Goal: Information Seeking & Learning: Learn about a topic

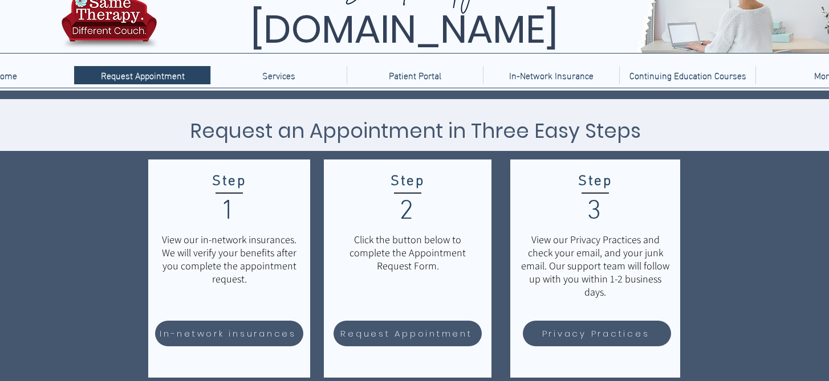
scroll to position [56, 0]
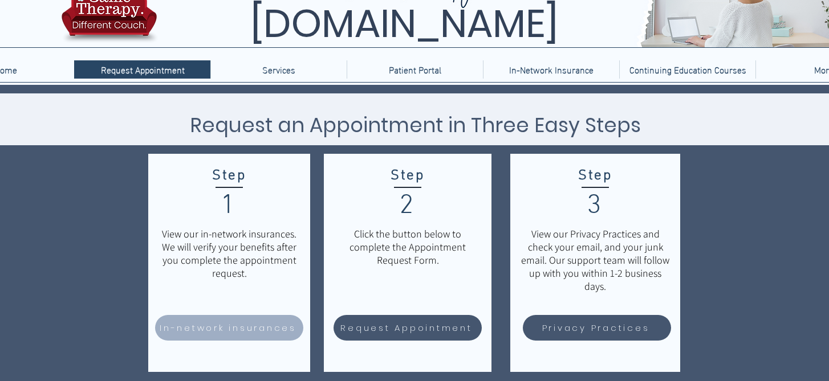
click at [229, 328] on span "In-network insurances" at bounding box center [228, 328] width 137 height 13
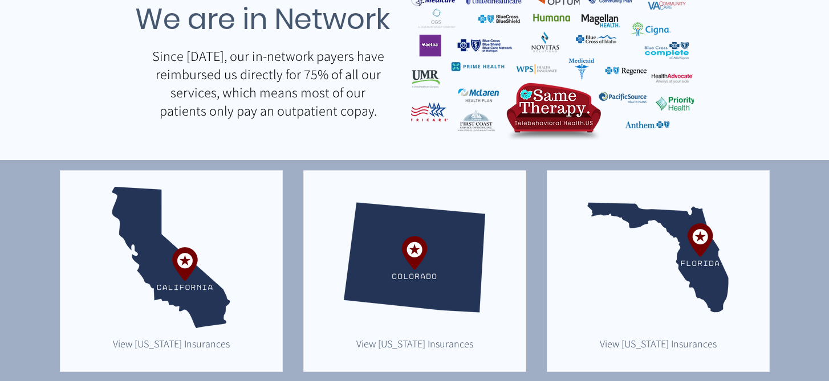
scroll to position [176, 0]
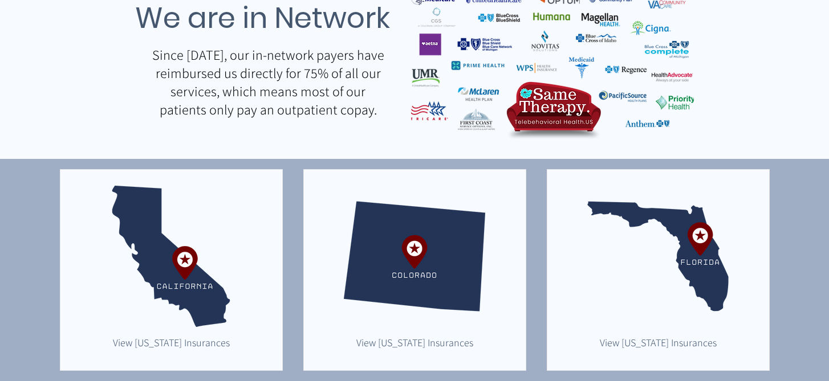
click at [682, 248] on img "main content" at bounding box center [657, 256] width 141 height 141
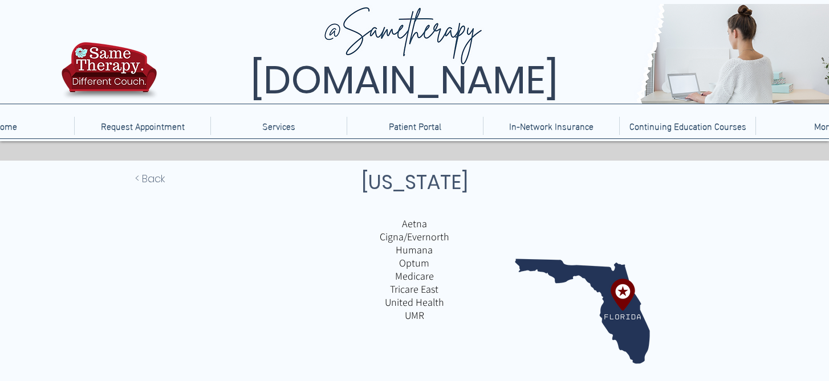
click at [423, 221] on p "Aetna" at bounding box center [414, 223] width 266 height 13
click at [423, 243] on p "Cigna/Evernorth" at bounding box center [414, 236] width 266 height 13
click at [600, 289] on img "main content" at bounding box center [582, 311] width 135 height 135
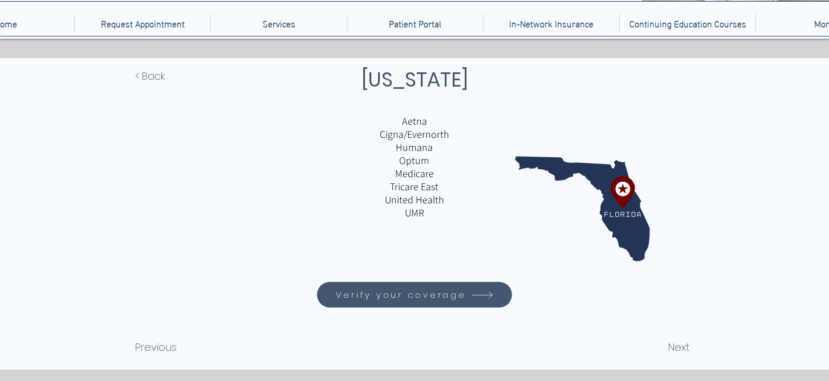
scroll to position [106, 0]
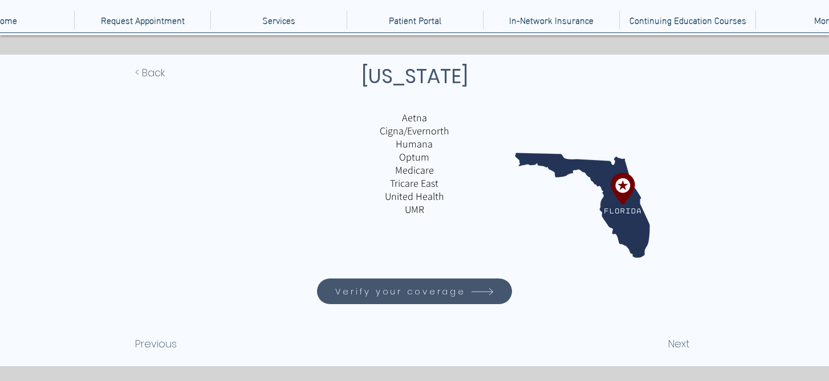
click at [440, 284] on span "Verify your coverage" at bounding box center [415, 292] width 192 height 22
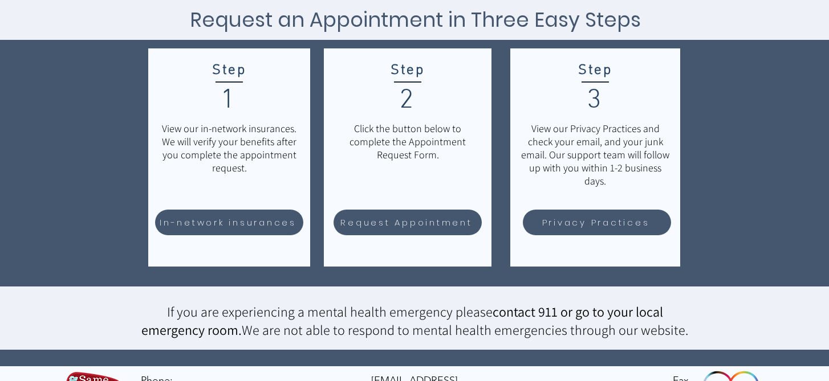
scroll to position [160, 0]
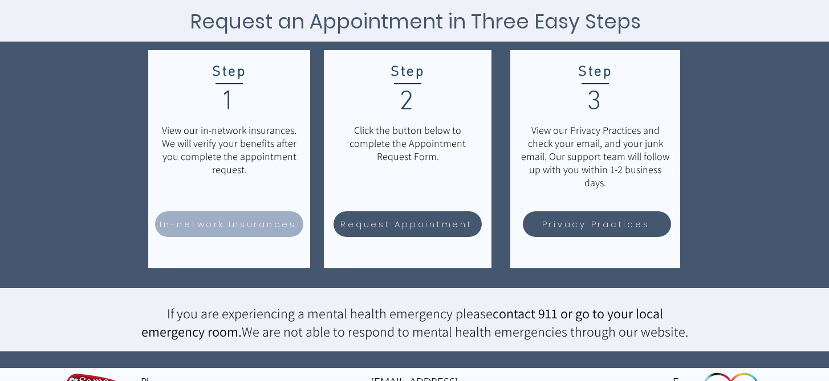
click at [239, 236] on link "In-network insurances" at bounding box center [229, 225] width 148 height 26
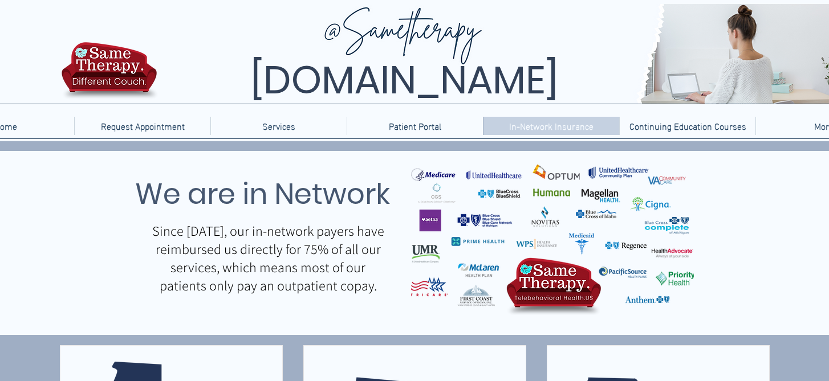
click at [548, 117] on p "In-Network Insurance" at bounding box center [551, 126] width 96 height 18
click at [468, 289] on img "main content" at bounding box center [552, 238] width 283 height 166
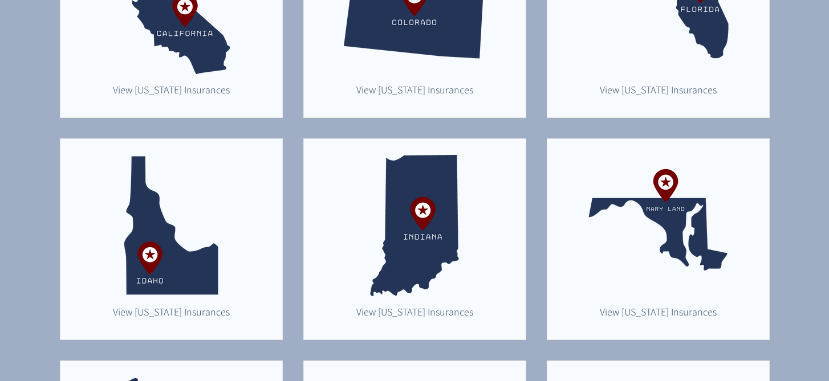
scroll to position [392, 0]
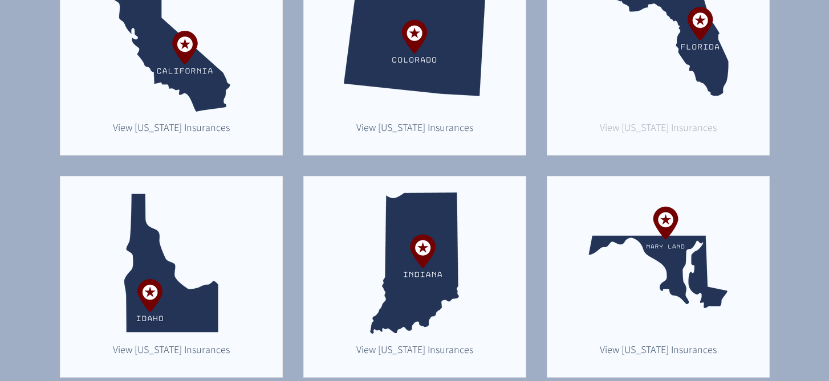
click at [609, 119] on link "View Florida Insurances" at bounding box center [658, 127] width 129 height 17
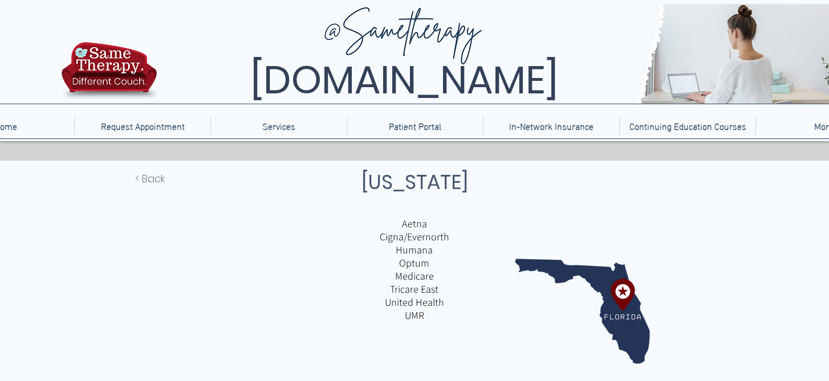
click at [415, 219] on p "Aetna" at bounding box center [414, 223] width 266 height 13
click at [416, 234] on p "Cigna/Evernorth" at bounding box center [414, 236] width 266 height 13
click at [413, 270] on p "Optum" at bounding box center [414, 263] width 266 height 13
click at [623, 285] on img "main content" at bounding box center [582, 311] width 135 height 135
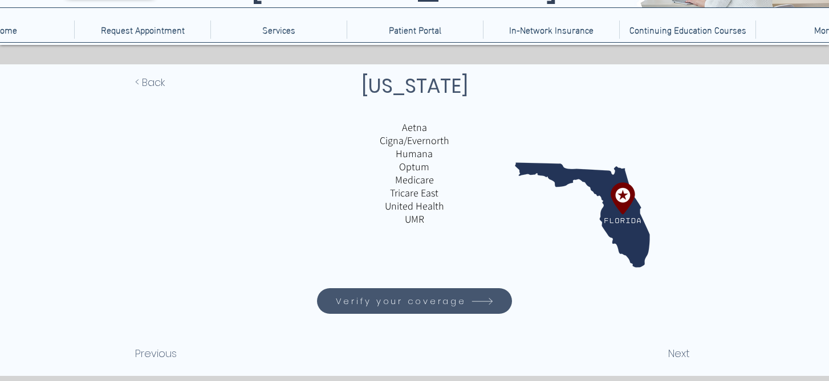
scroll to position [96, 0]
click at [491, 299] on icon "Verify your coverage" at bounding box center [482, 302] width 24 height 24
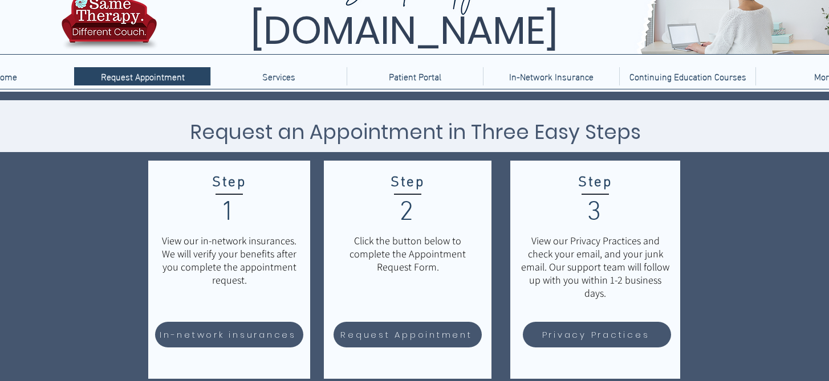
scroll to position [60, 0]
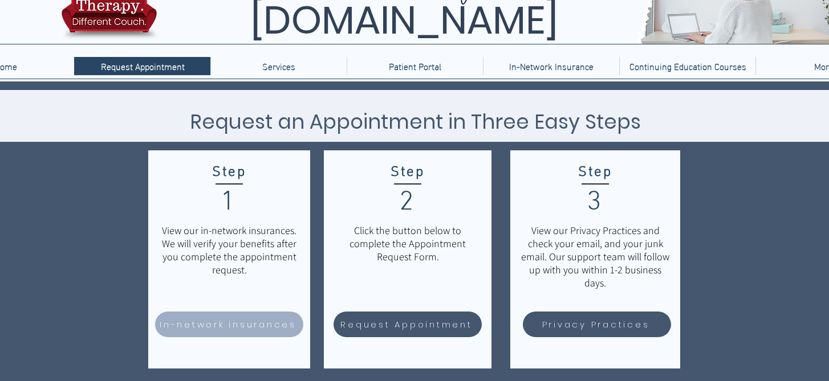
click at [258, 323] on span "In-network insurances" at bounding box center [228, 324] width 137 height 13
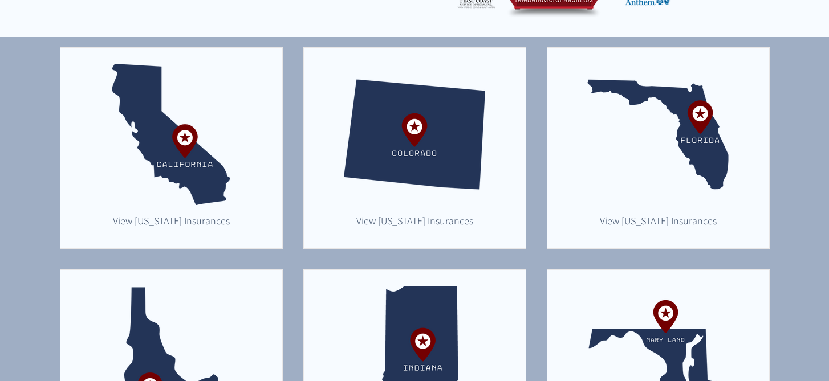
scroll to position [336, 0]
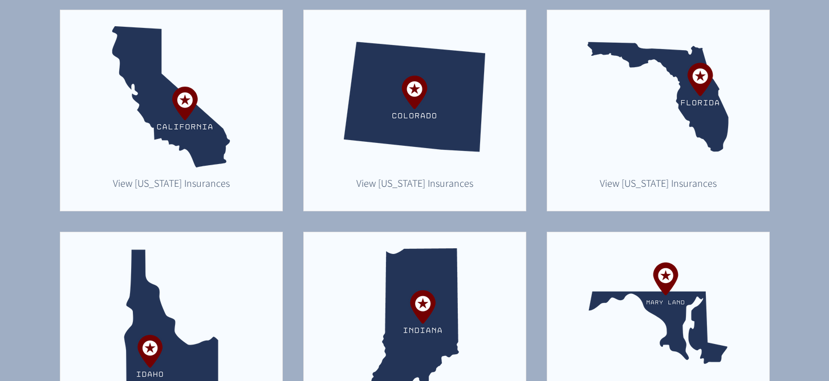
click at [637, 164] on img "main content" at bounding box center [657, 96] width 141 height 141
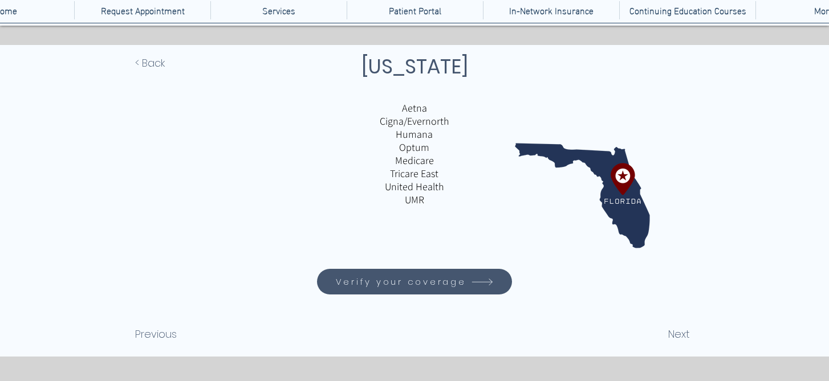
scroll to position [124, 0]
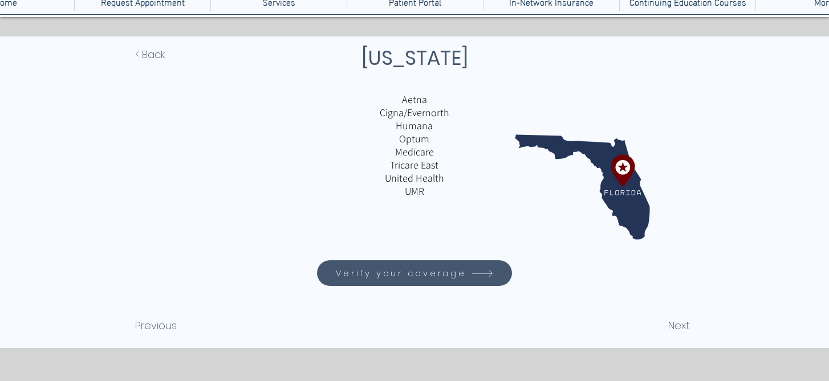
click at [692, 330] on div "main content" at bounding box center [414, 192] width 829 height 312
click at [676, 327] on span "Next" at bounding box center [679, 325] width 22 height 15
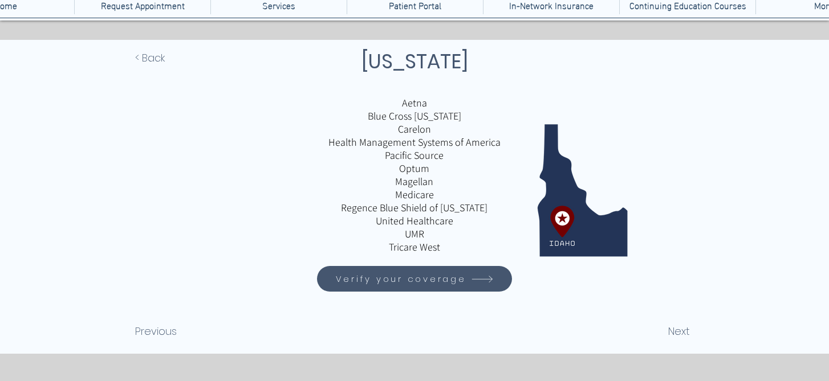
scroll to position [118, 0]
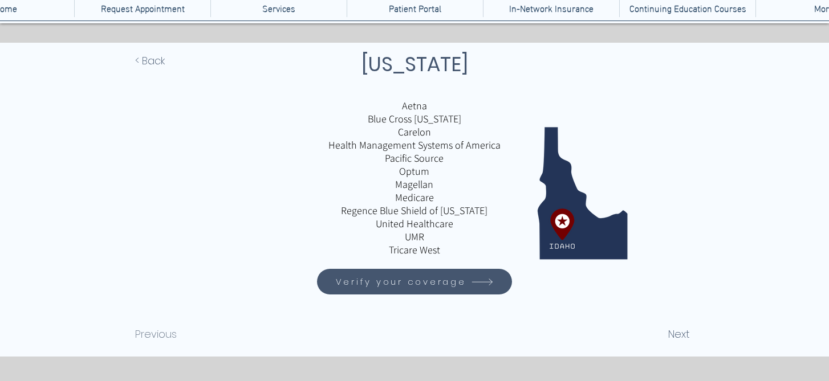
click at [149, 335] on span "Previous" at bounding box center [156, 334] width 42 height 15
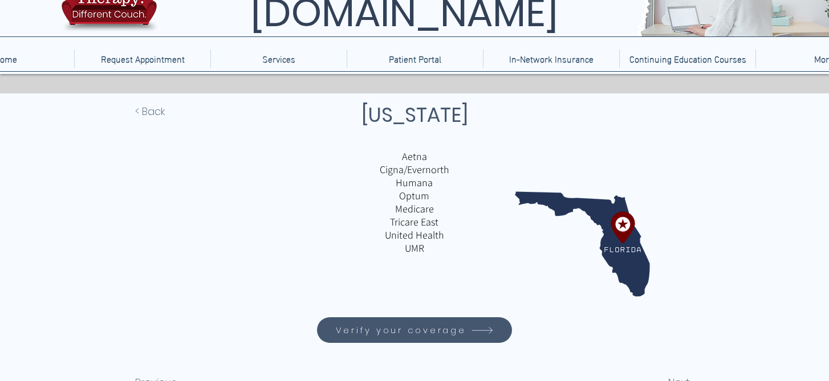
scroll to position [69, 0]
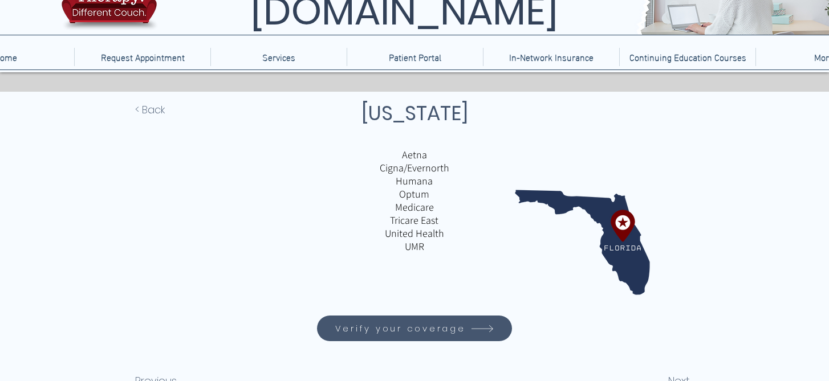
click at [400, 323] on span "Verify your coverage" at bounding box center [400, 328] width 131 height 13
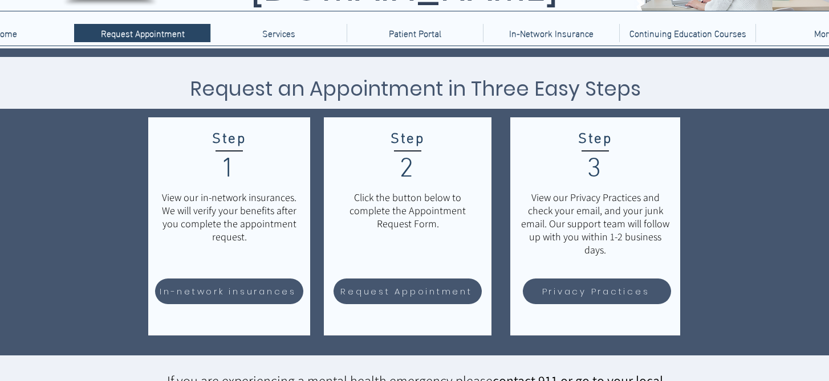
scroll to position [111, 0]
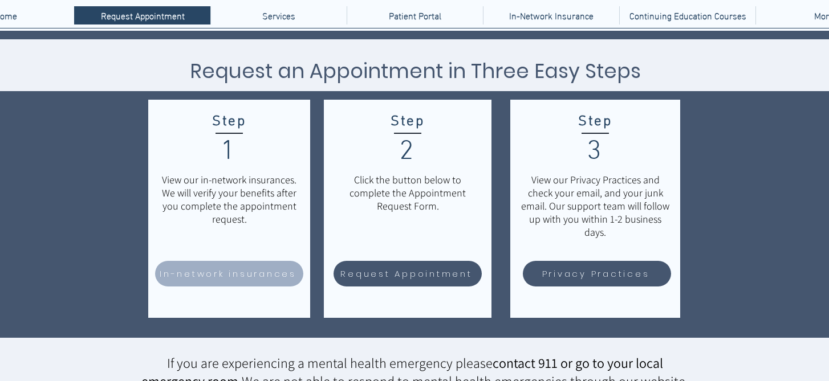
click at [248, 267] on span "In-network insurances" at bounding box center [228, 273] width 137 height 13
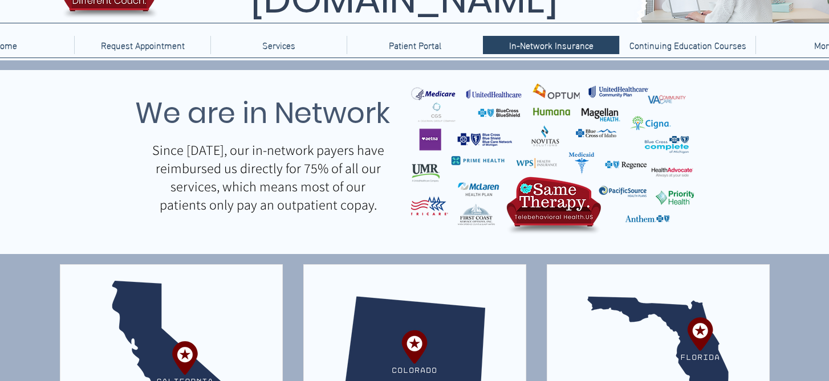
scroll to position [79, 0]
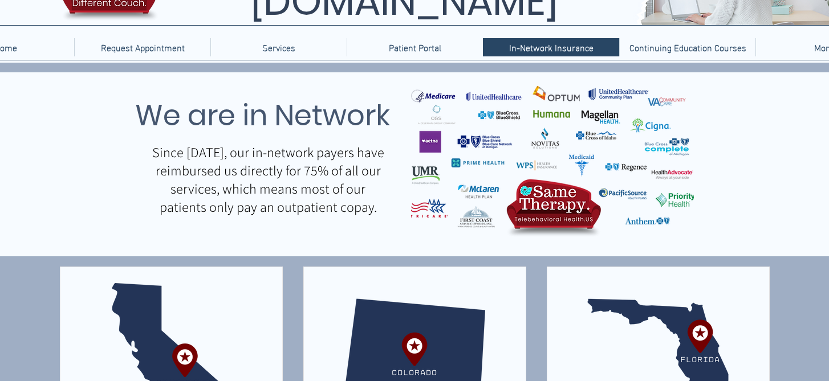
click at [615, 332] on img "main content" at bounding box center [657, 353] width 141 height 141
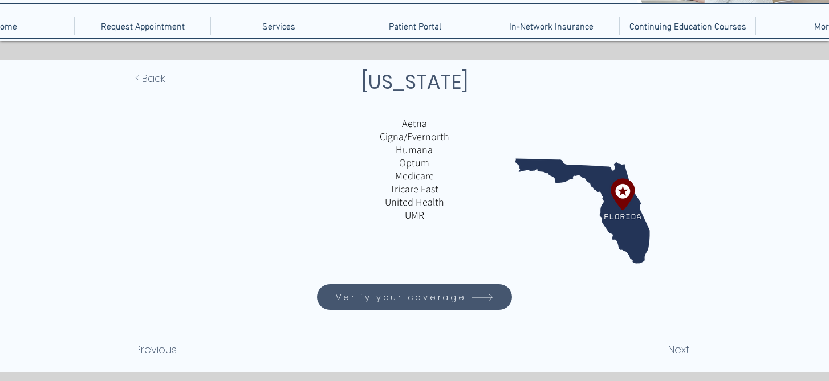
scroll to position [102, 0]
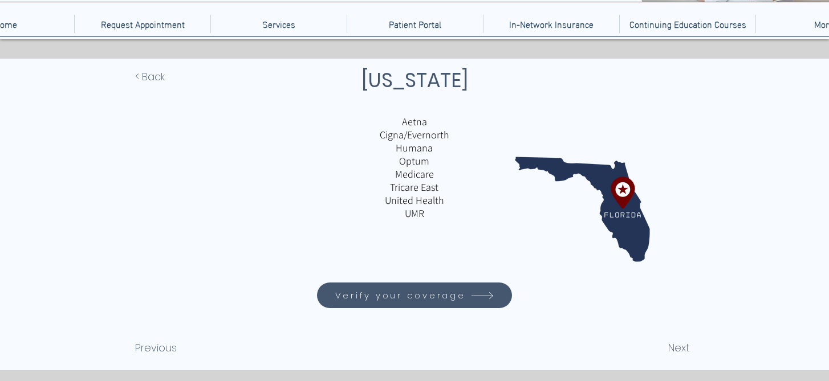
click at [417, 291] on span "Verify your coverage" at bounding box center [400, 295] width 131 height 13
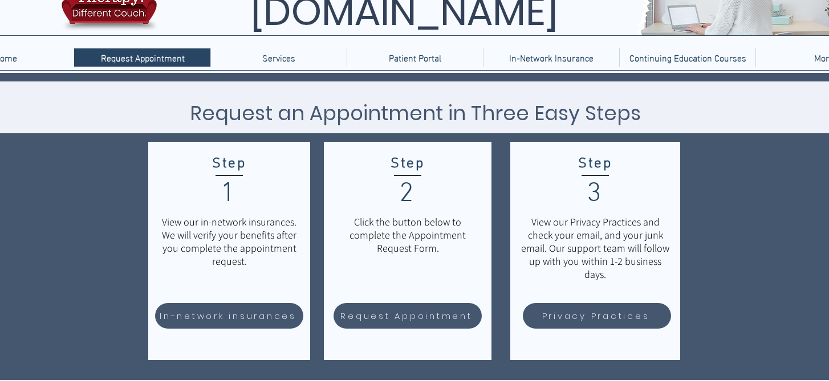
scroll to position [67, 0]
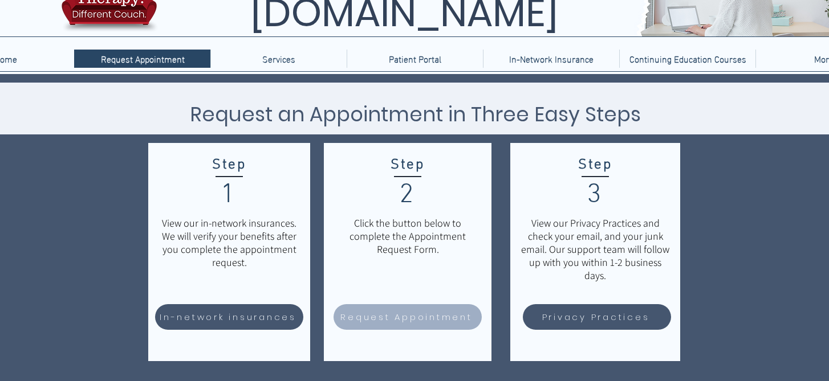
click at [387, 311] on span "Request Appointment" at bounding box center [406, 317] width 132 height 13
